Goal: Transaction & Acquisition: Subscribe to service/newsletter

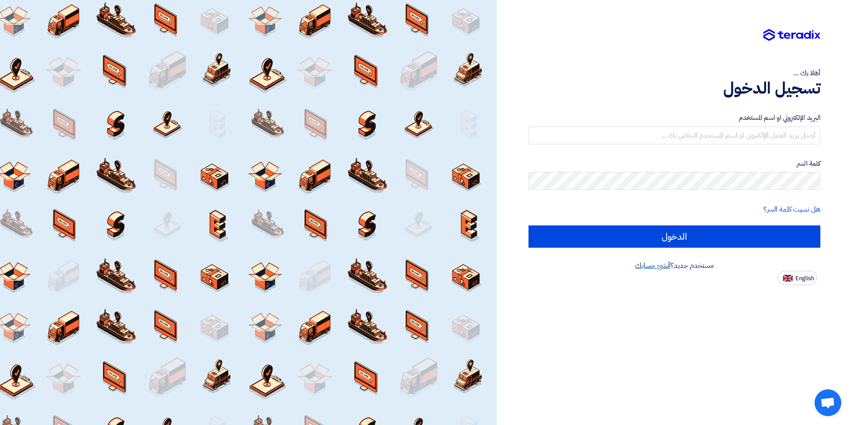
click at [641, 267] on link "أنشئ حسابك" at bounding box center [652, 265] width 35 height 11
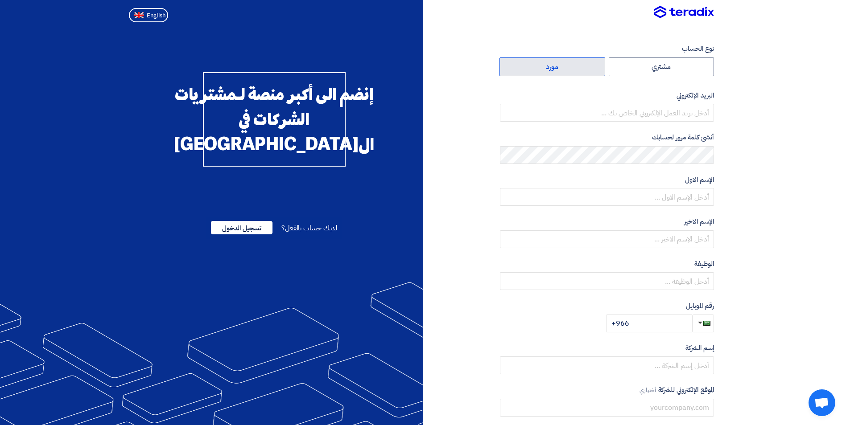
click at [543, 70] on label "مورد" at bounding box center [552, 67] width 106 height 19
click at [543, 70] on input "مورد" at bounding box center [552, 67] width 105 height 18
radio input "true"
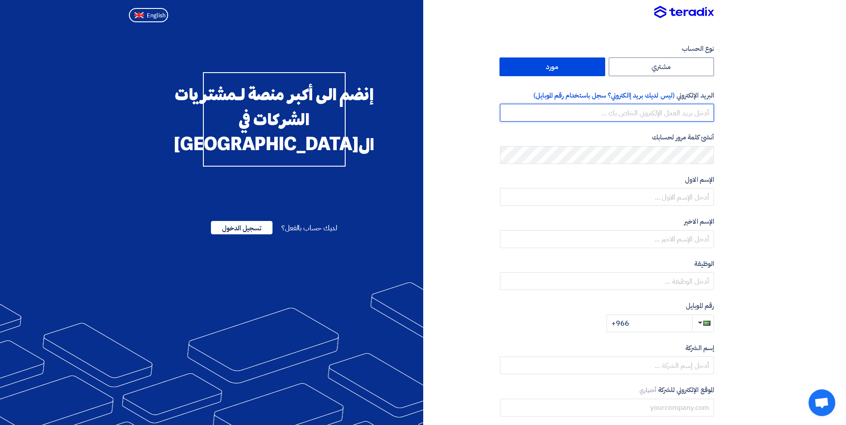
click at [654, 111] on input "email" at bounding box center [607, 113] width 214 height 18
type input "[EMAIL_ADDRESS][DOMAIN_NAME]"
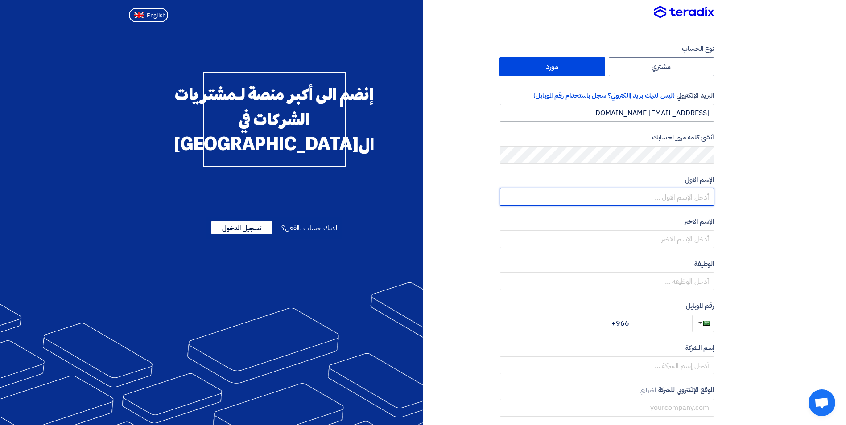
type input "[PERSON_NAME]"
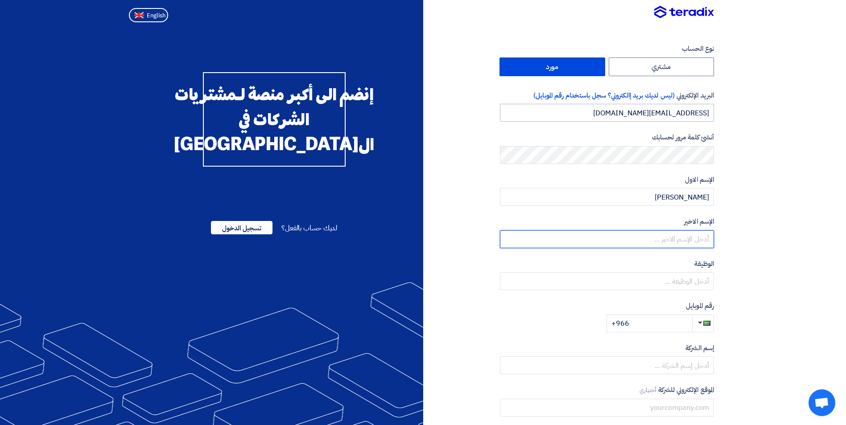
type input "Allam"
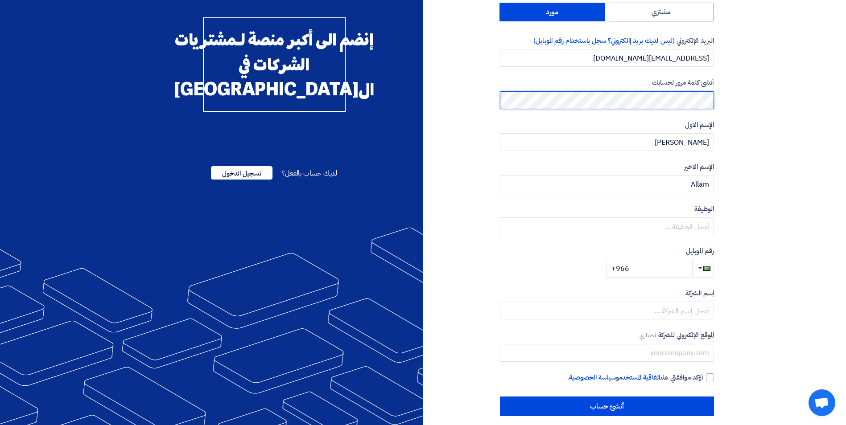
scroll to position [64, 0]
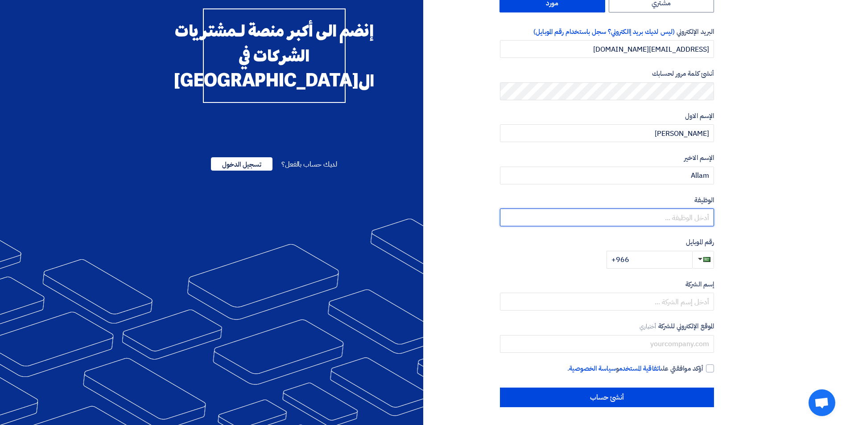
click at [662, 219] on input "text" at bounding box center [607, 218] width 214 height 18
type input "Sales Rep"
click at [670, 263] on input "+966" at bounding box center [649, 260] width 86 height 18
type input "[PHONE_NUMBER]"
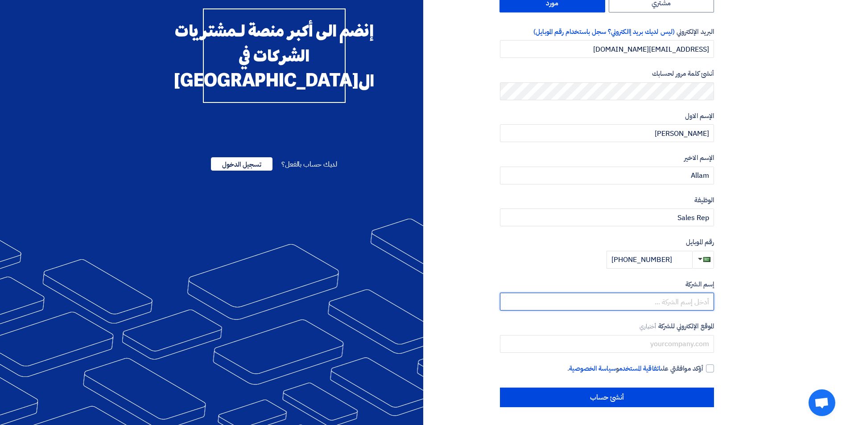
click at [647, 304] on input "text" at bounding box center [607, 302] width 214 height 18
type input "Mitsubishi Electric Saudi Ltd"
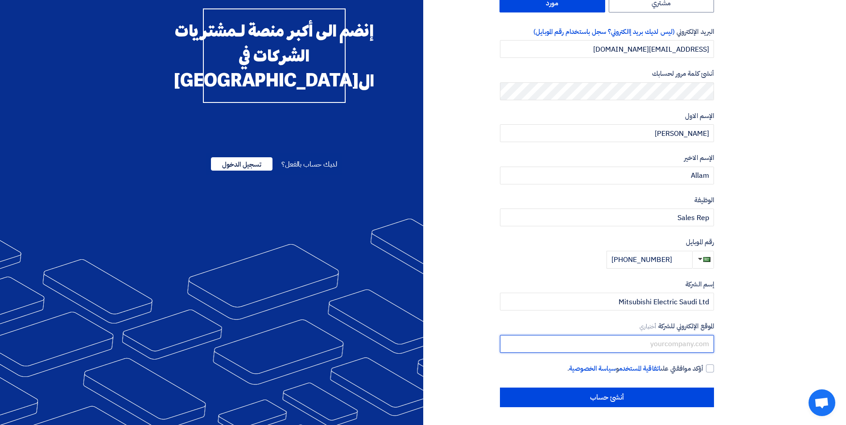
click at [679, 343] on input "text" at bounding box center [607, 344] width 214 height 18
click at [706, 365] on div at bounding box center [710, 369] width 8 height 8
click at [703, 365] on input "أؤكد موافقتي على اتفاقية المستخدم و سياسة الخصوصية ." at bounding box center [596, 373] width 214 height 18
checkbox input "true"
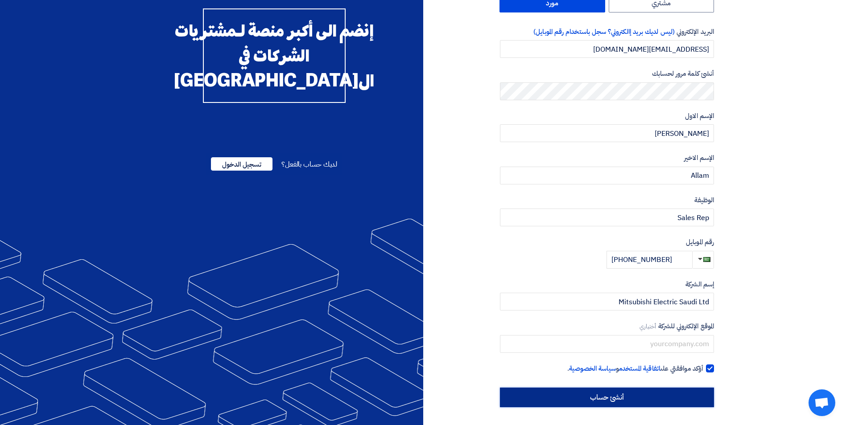
click at [677, 400] on input "أنشئ حساب" at bounding box center [607, 398] width 214 height 20
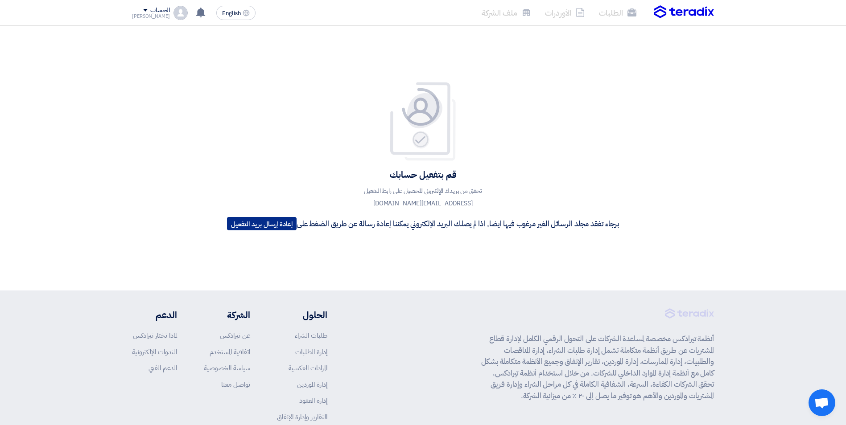
click at [261, 221] on button "إعادة إرسال بريد التفعيل" at bounding box center [262, 223] width 70 height 13
